Goal: Navigation & Orientation: Find specific page/section

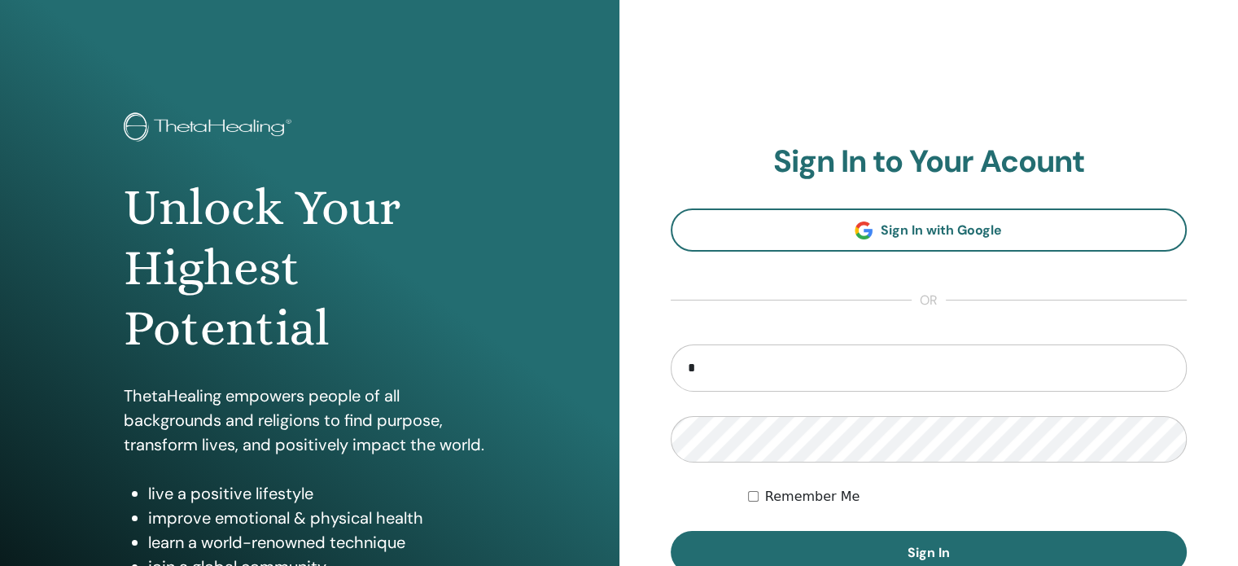
type input "**********"
click at [671, 531] on button "Sign In" at bounding box center [929, 552] width 517 height 42
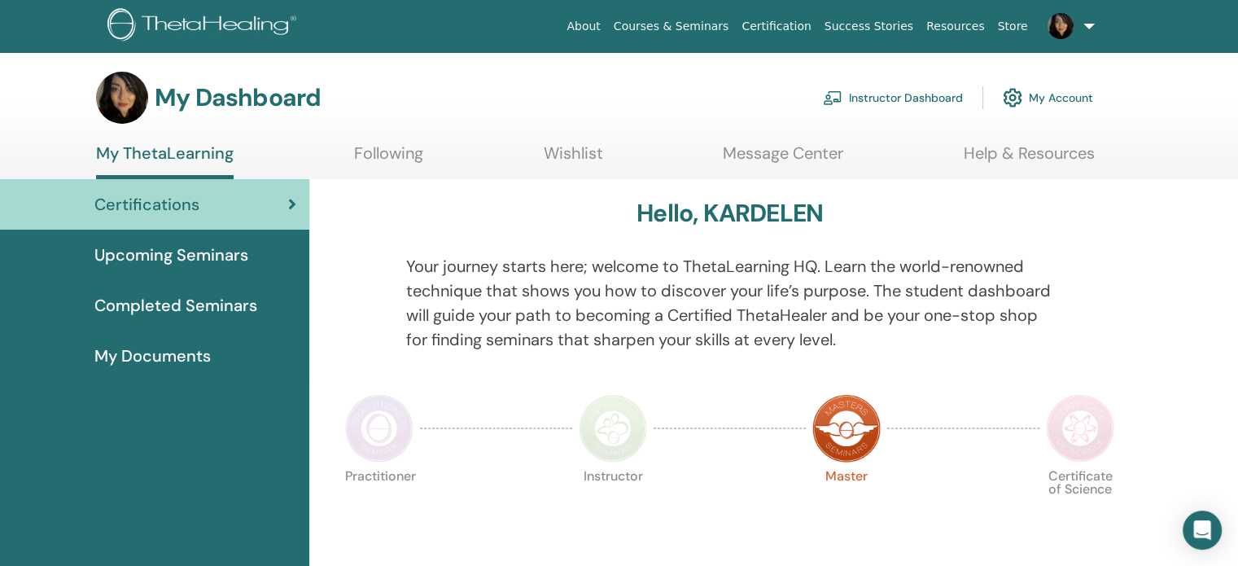
click at [868, 100] on link "Instructor Dashboard" at bounding box center [893, 98] width 140 height 36
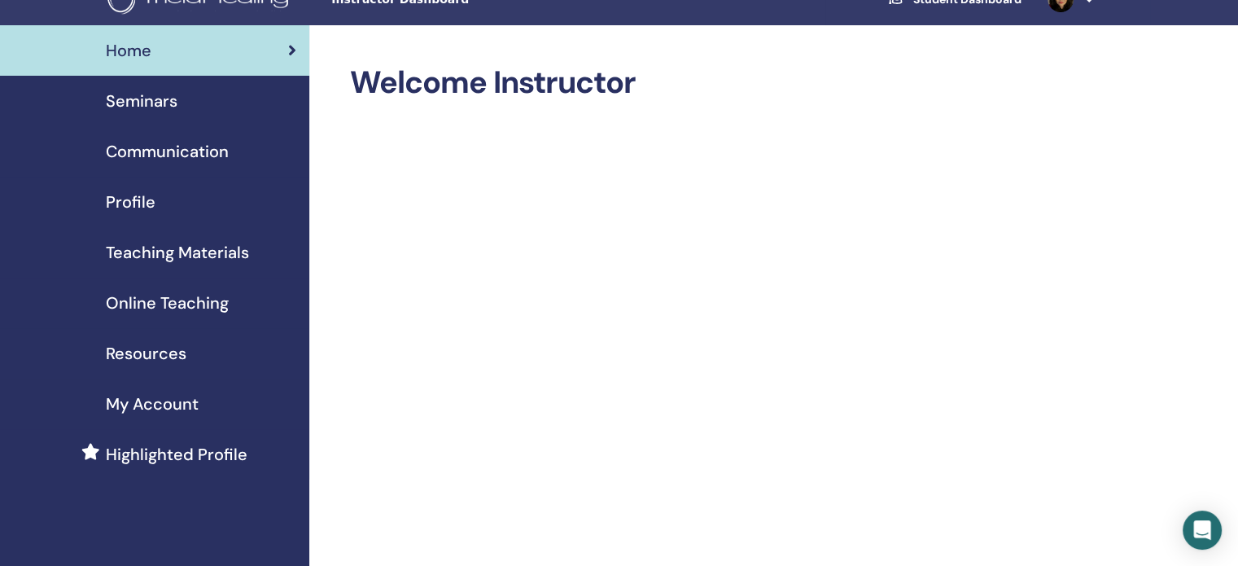
scroll to position [17, 0]
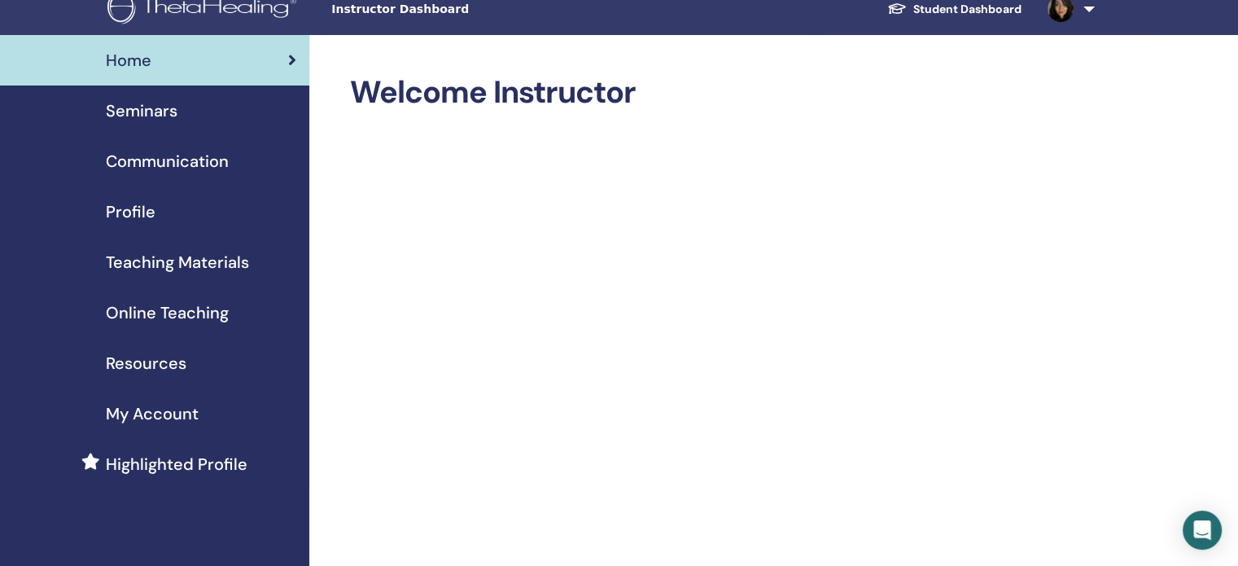
click at [193, 304] on span "Online Teaching" at bounding box center [167, 312] width 123 height 24
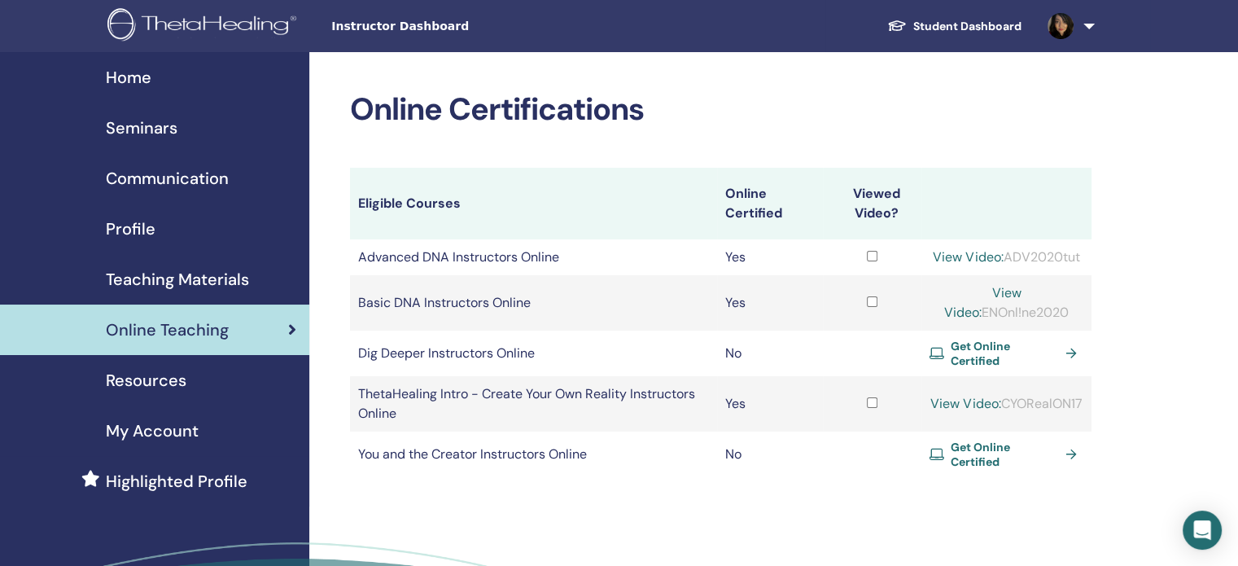
click at [129, 69] on span "Home" at bounding box center [129, 77] width 46 height 24
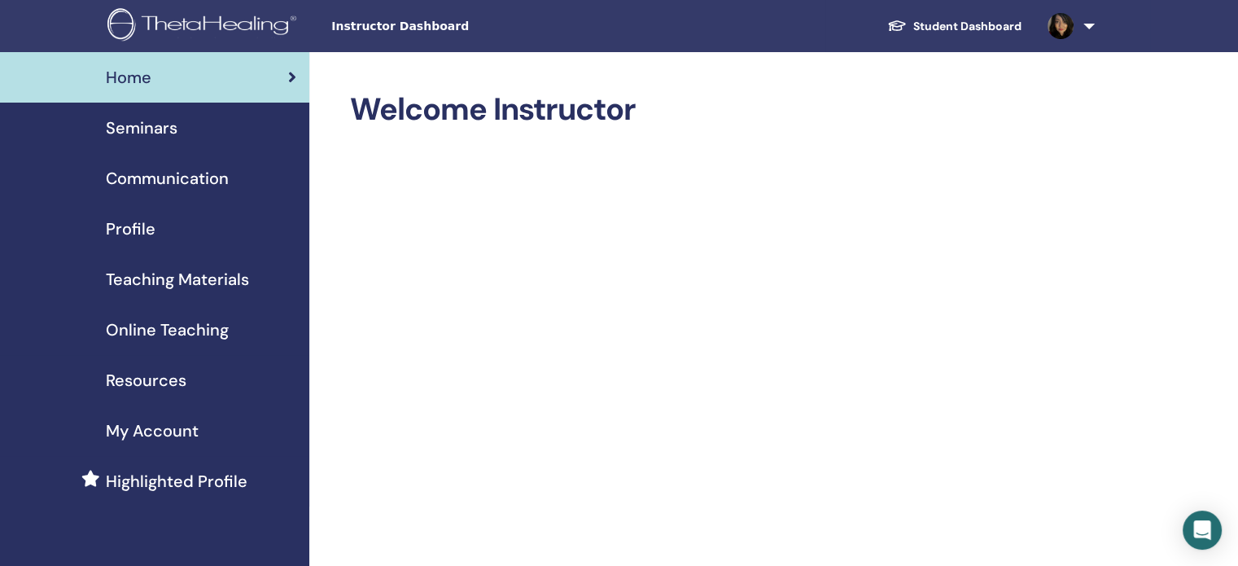
click at [124, 227] on span "Profile" at bounding box center [131, 229] width 50 height 24
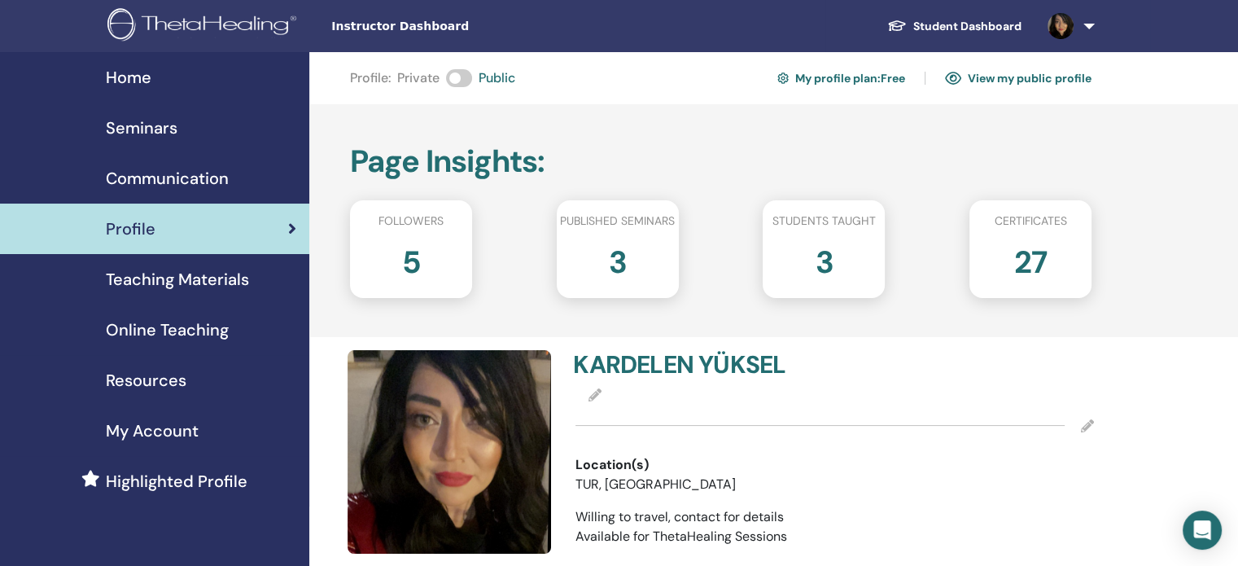
click at [193, 325] on span "Online Teaching" at bounding box center [167, 329] width 123 height 24
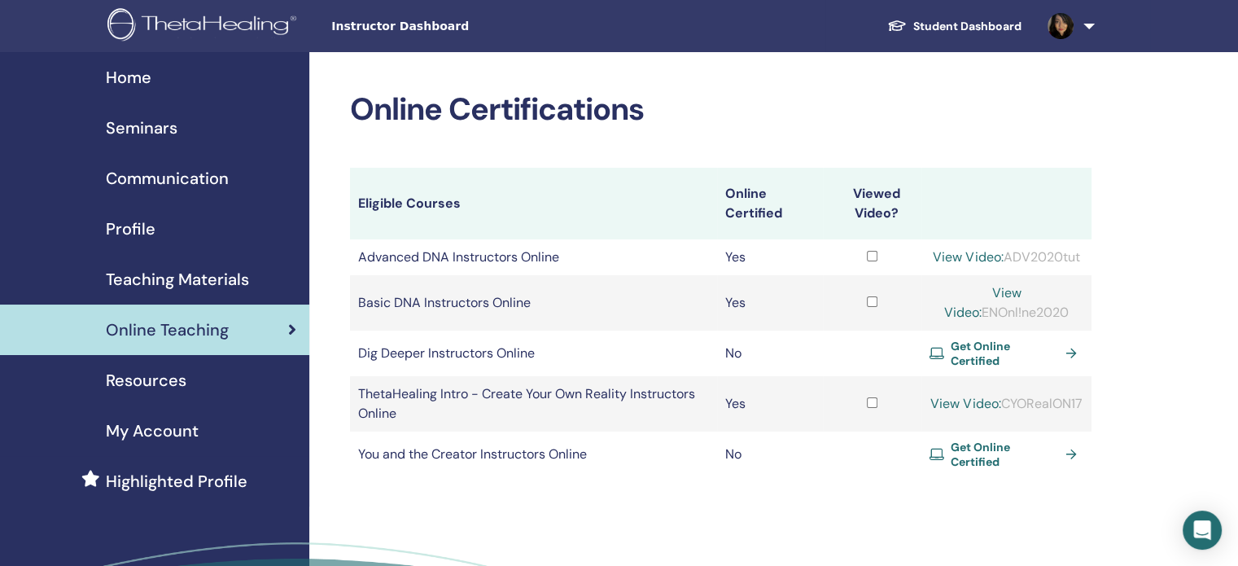
click at [117, 230] on span "Profile" at bounding box center [131, 229] width 50 height 24
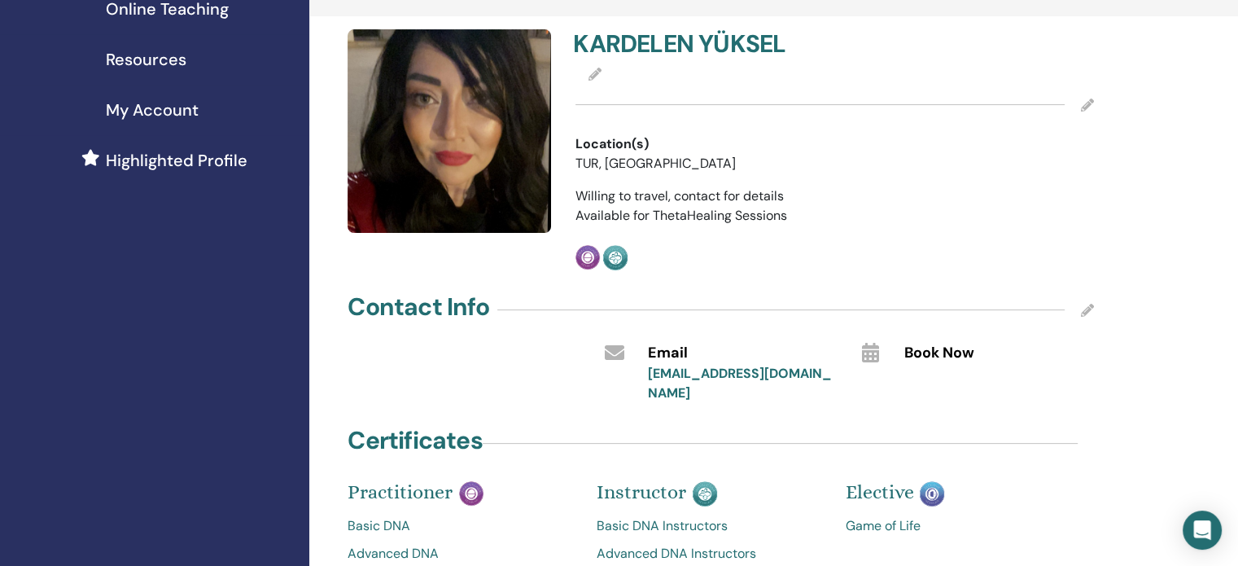
scroll to position [316, 0]
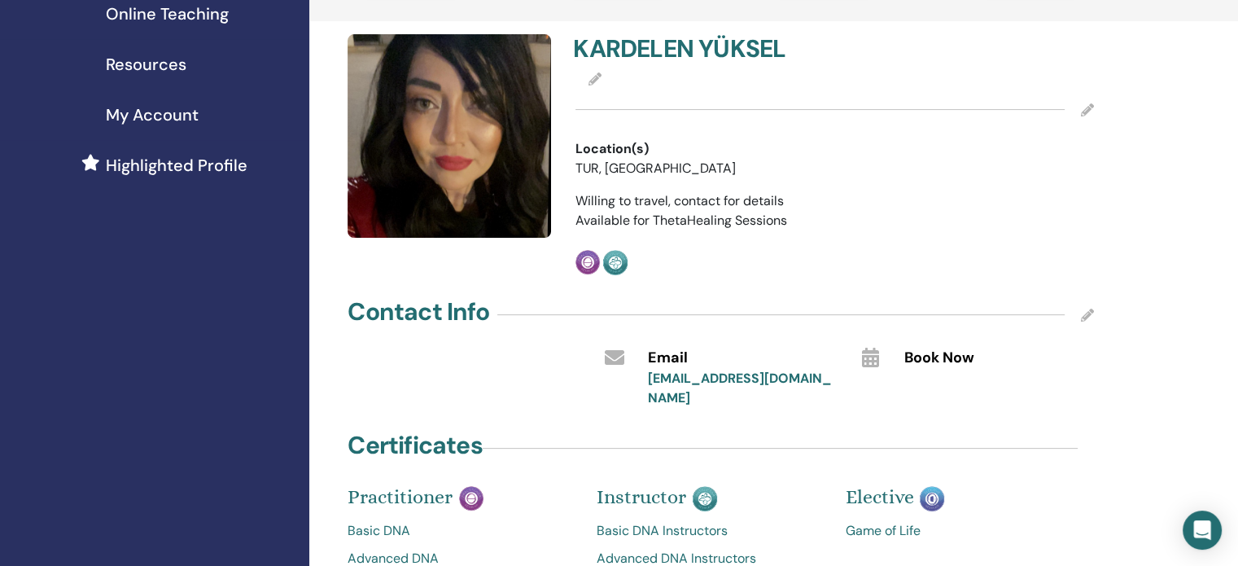
click at [1235, 204] on div "Profile : Private Public My profile plan : Free View my public profile Page Ins…" at bounding box center [773, 552] width 929 height 1633
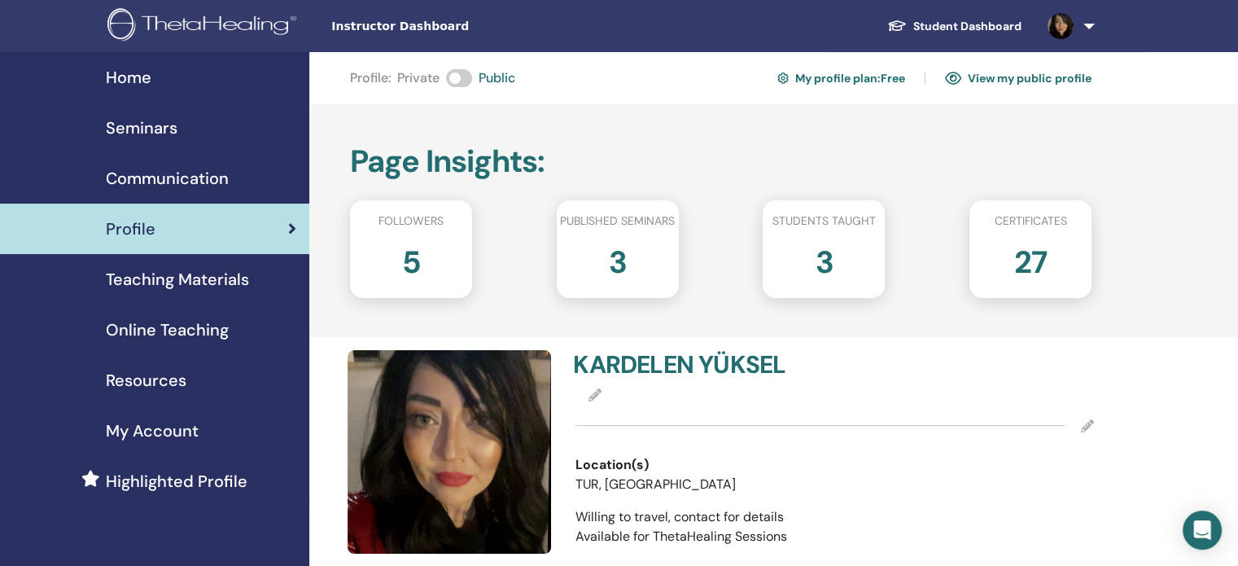
click at [190, 284] on span "Teaching Materials" at bounding box center [177, 279] width 143 height 24
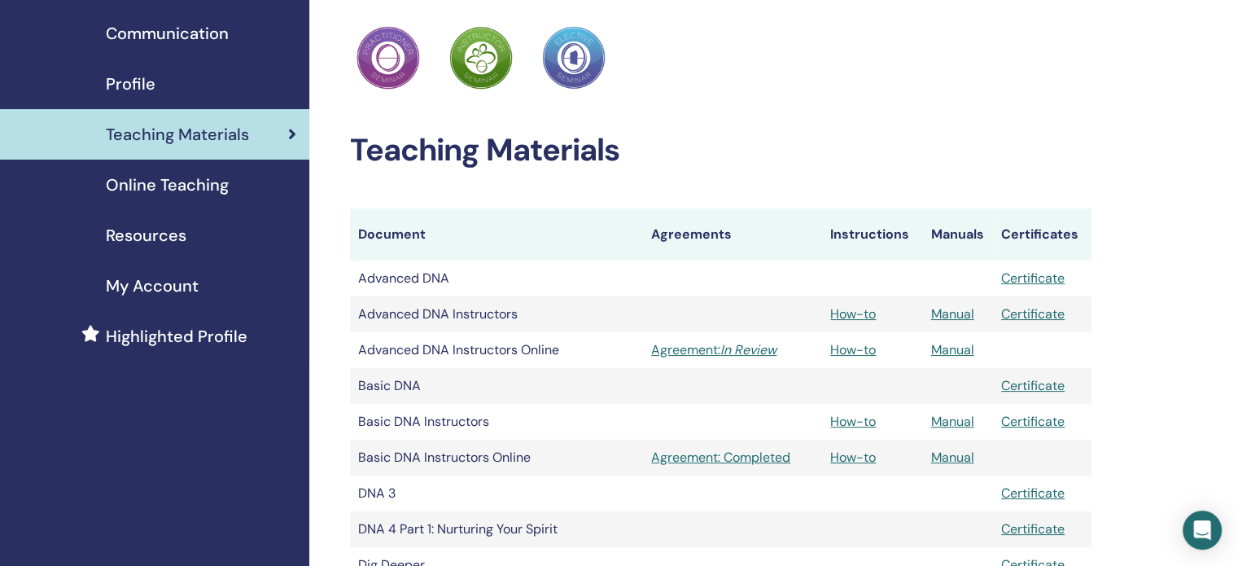
scroll to position [157, 0]
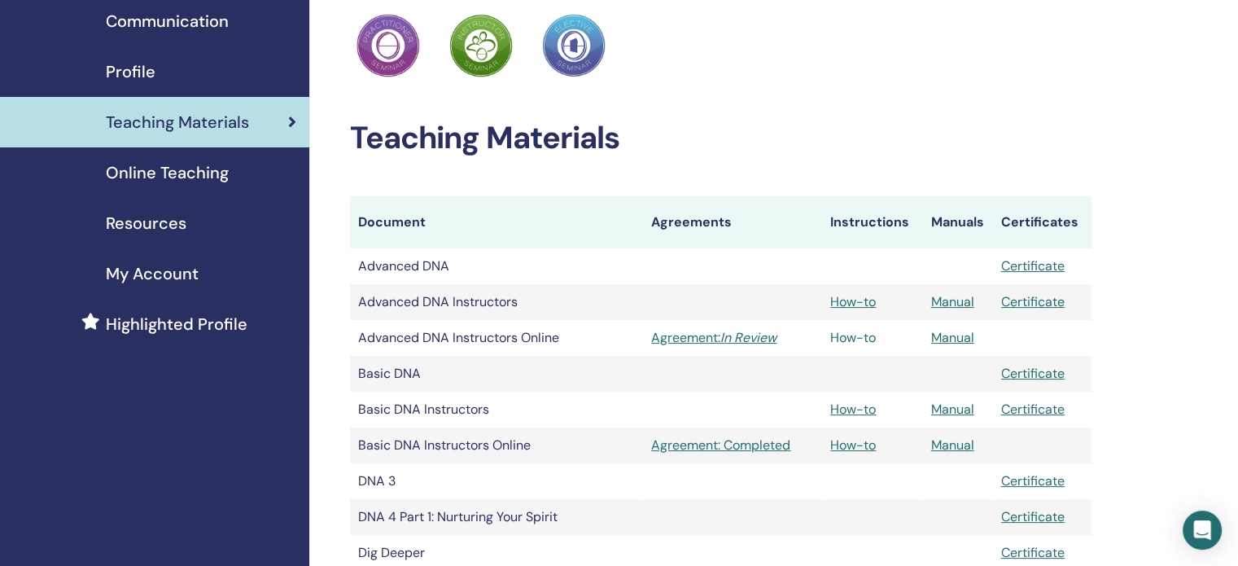
click at [862, 334] on link "How-to" at bounding box center [853, 337] width 46 height 17
